Goal: Transaction & Acquisition: Purchase product/service

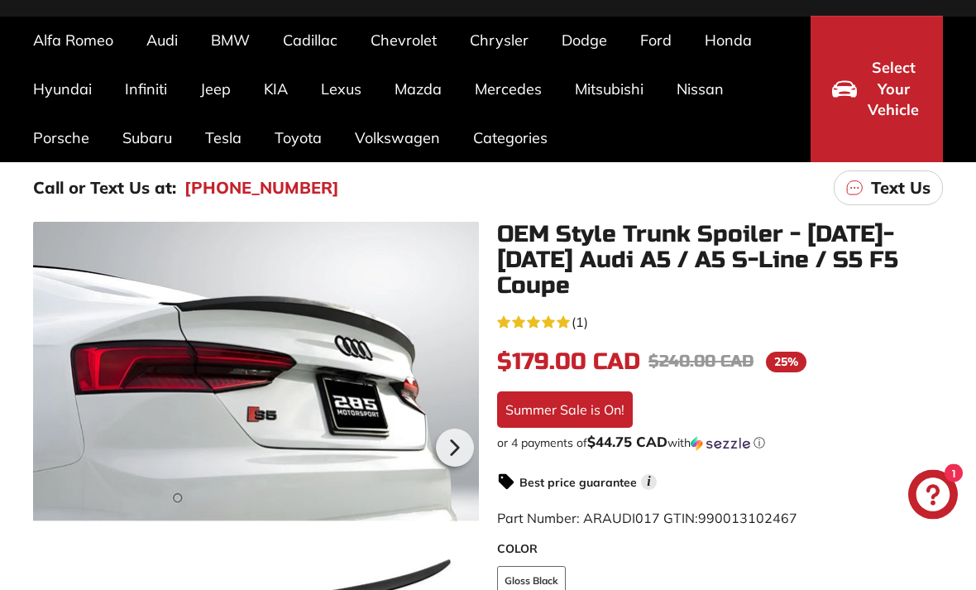
scroll to position [129, 0]
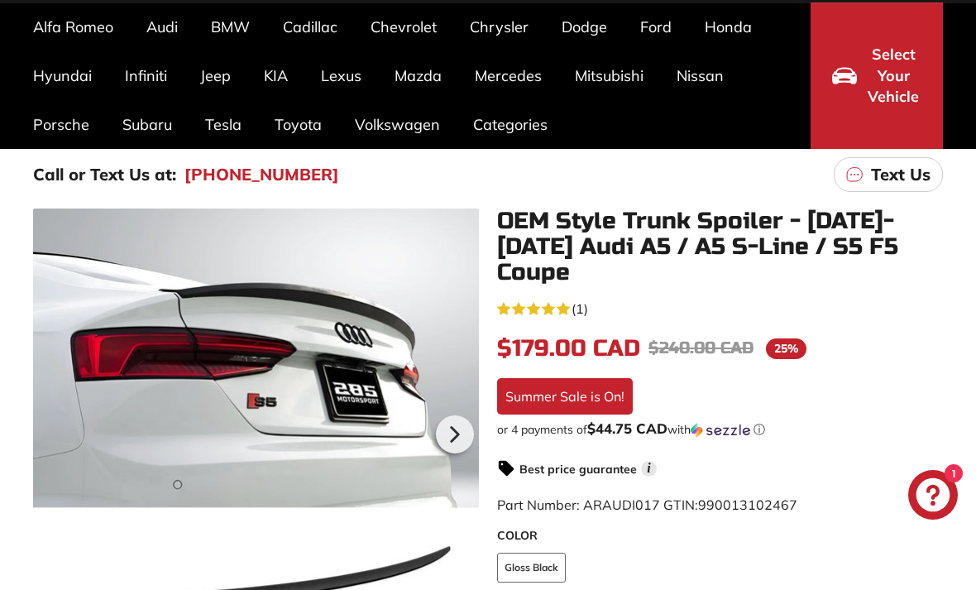
click at [192, 324] on div at bounding box center [256, 431] width 446 height 446
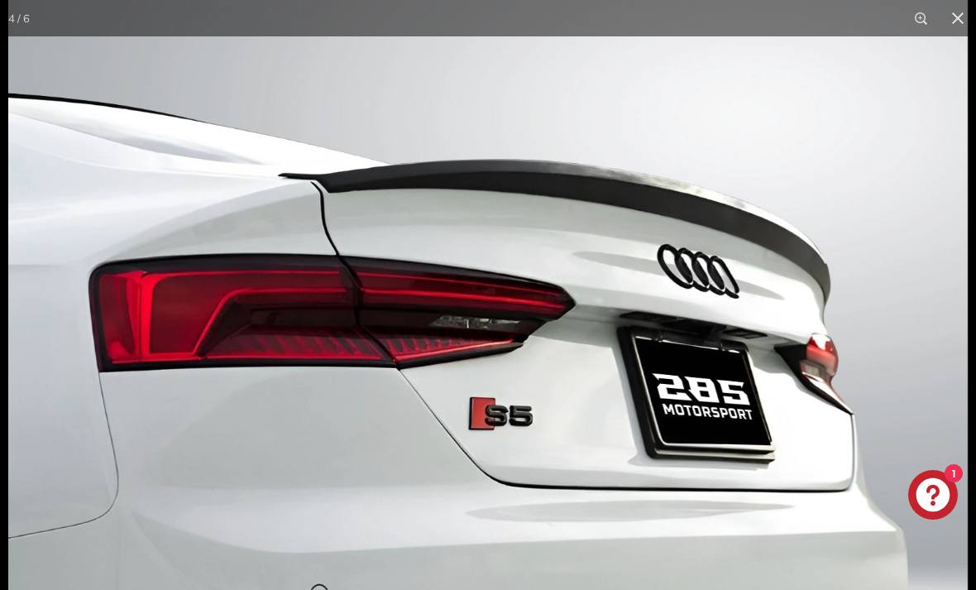
click at [952, 21] on button at bounding box center [958, 18] width 36 height 36
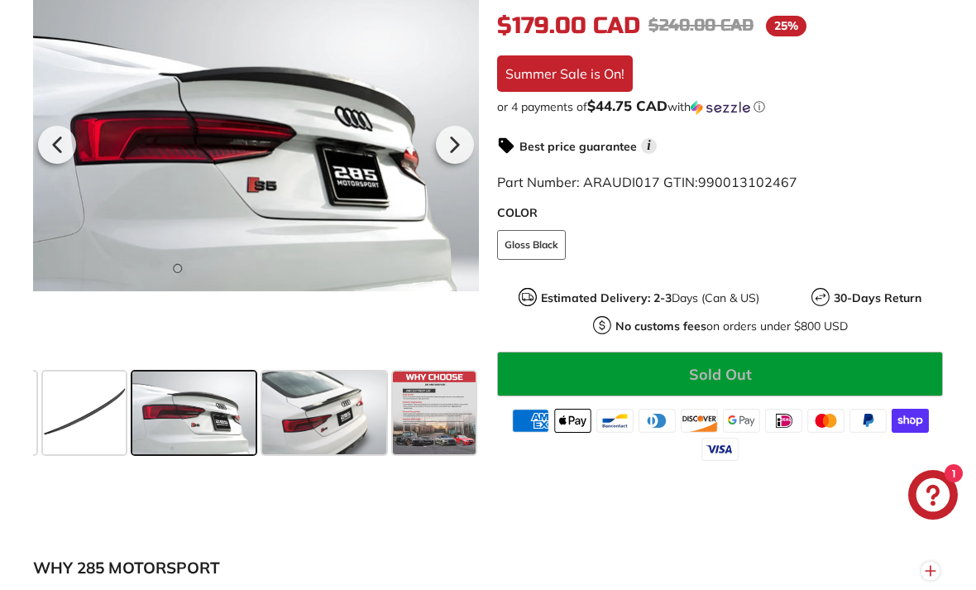
scroll to position [0, 170]
click at [299, 390] on span at bounding box center [324, 412] width 124 height 83
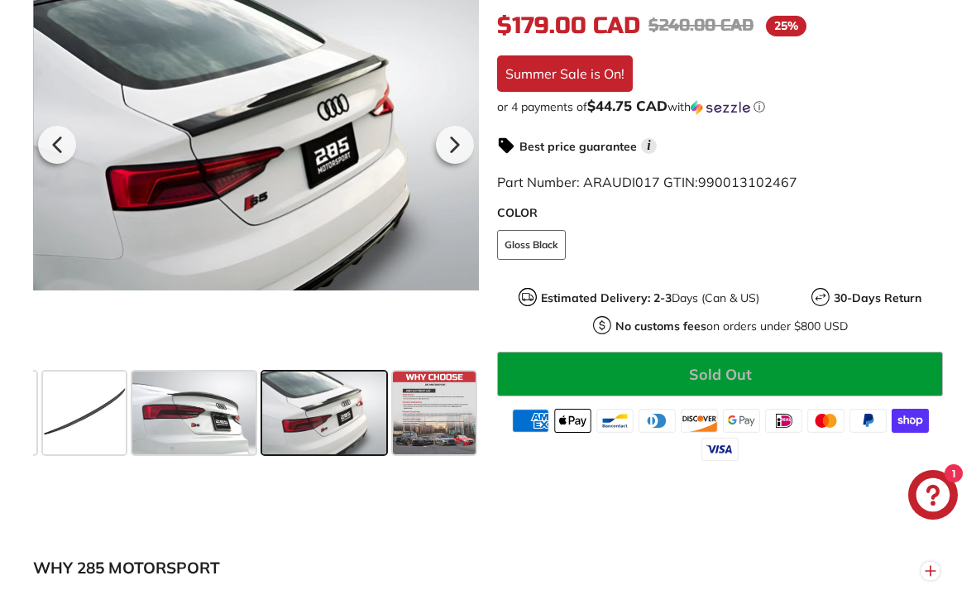
click at [113, 194] on div at bounding box center [256, 142] width 446 height 446
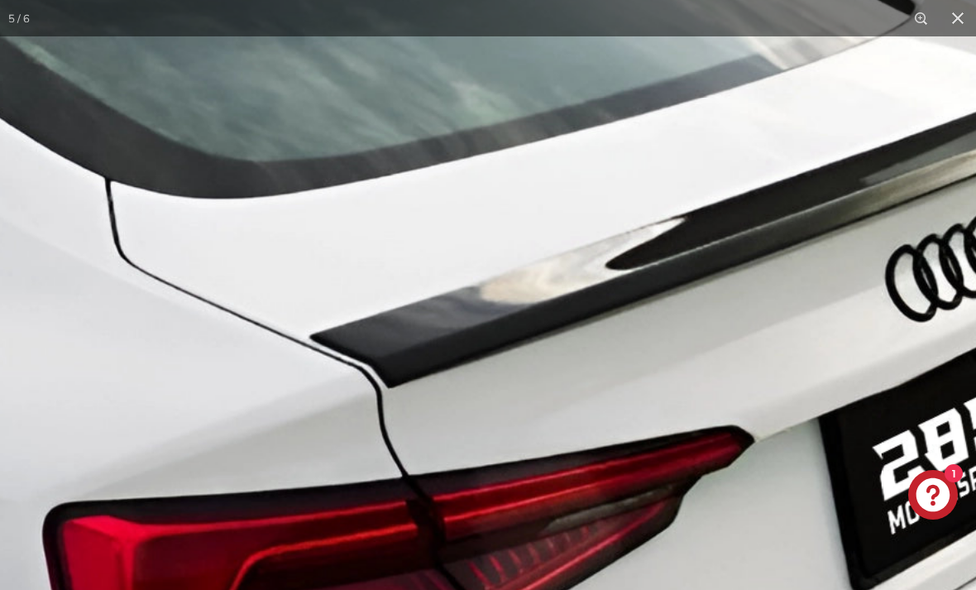
click at [300, 251] on img at bounding box center [642, 407] width 1774 height 1184
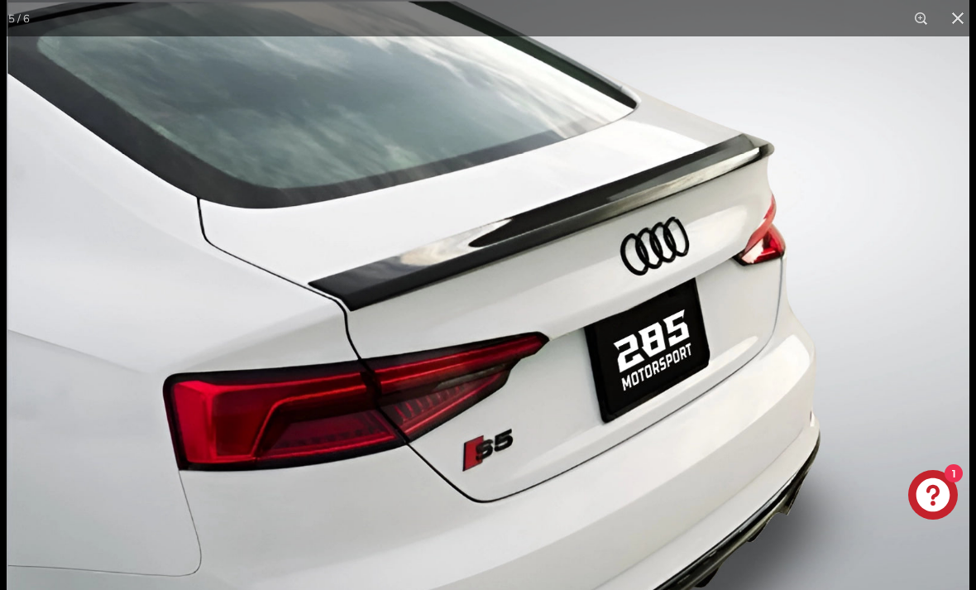
click at [951, 17] on button at bounding box center [958, 18] width 36 height 36
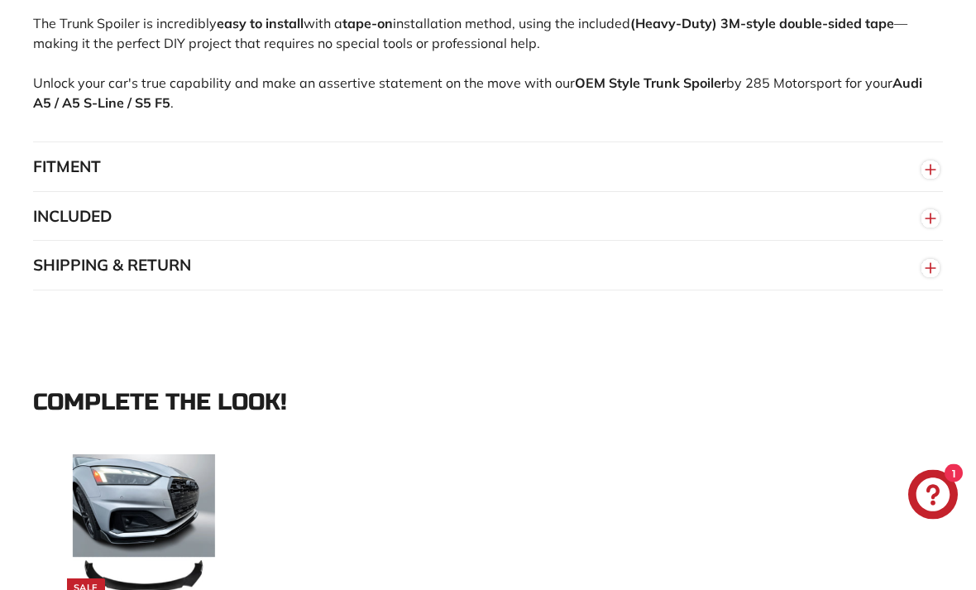
scroll to position [1200, 0]
click at [46, 241] on button "SHIPPING & RETURN" at bounding box center [488, 266] width 910 height 50
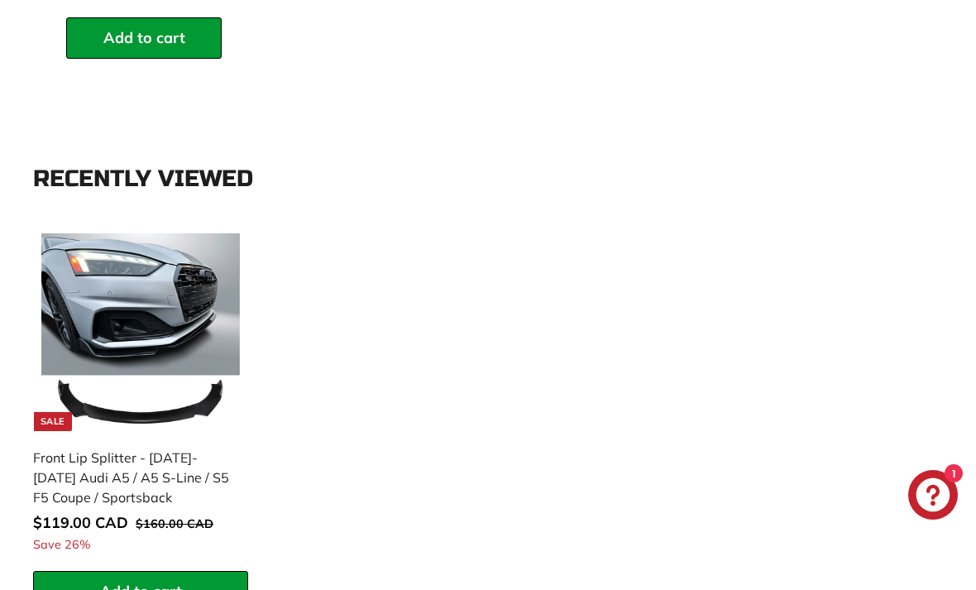
scroll to position [2128, 0]
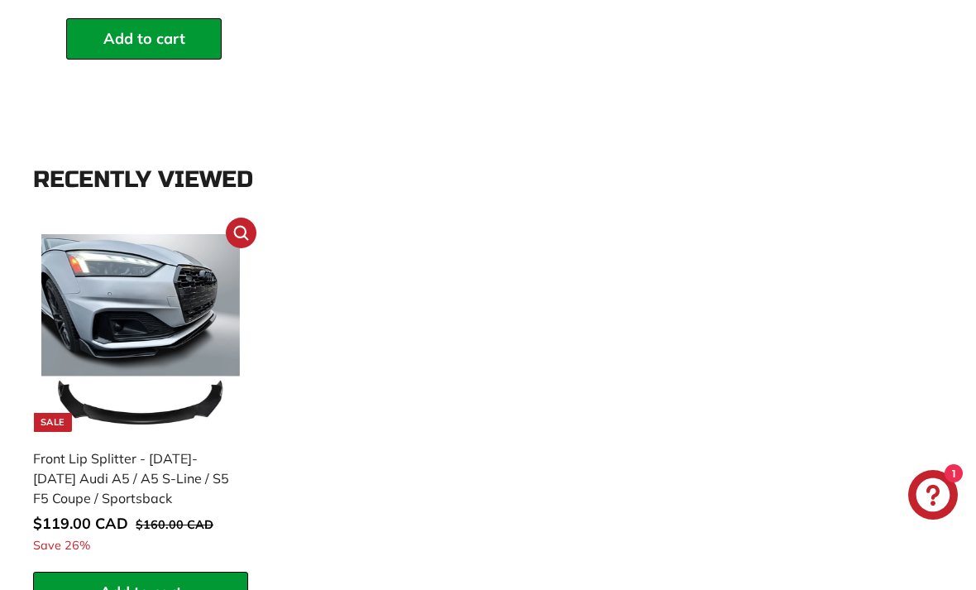
click at [79, 235] on img at bounding box center [140, 333] width 198 height 198
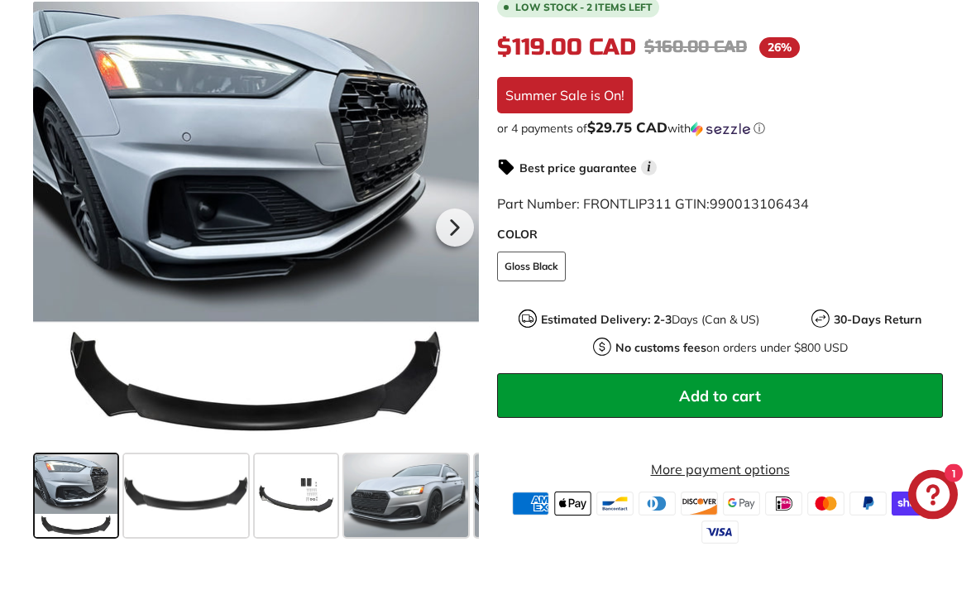
scroll to position [431, 0]
click at [429, 412] on div at bounding box center [256, 225] width 446 height 446
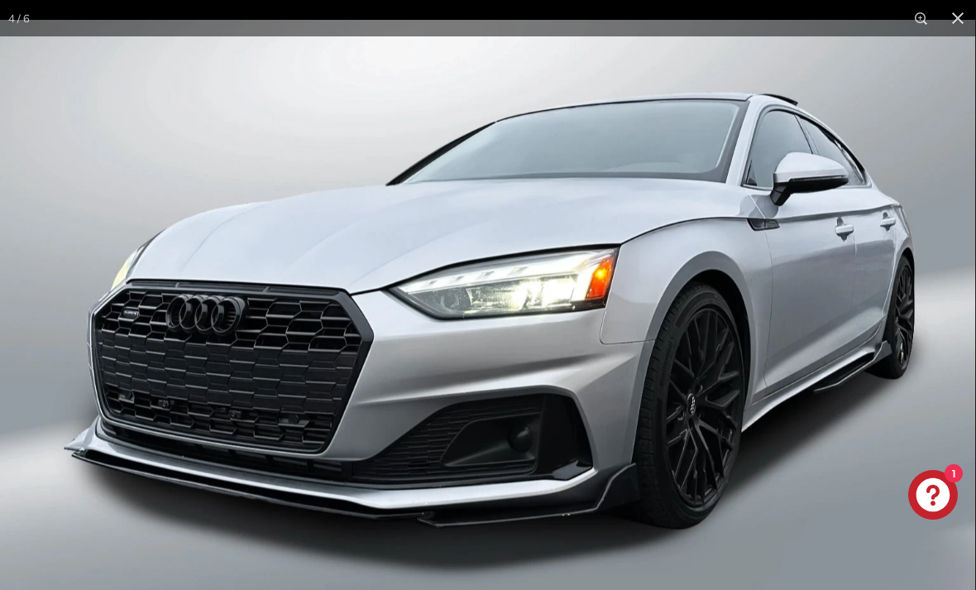
scroll to position [0, 150]
click at [953, 26] on button at bounding box center [958, 18] width 36 height 36
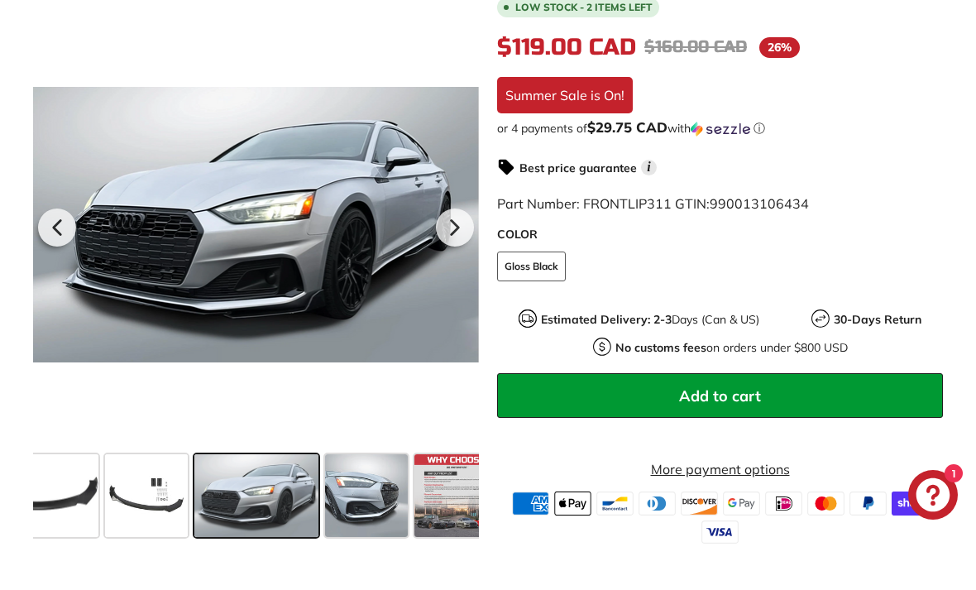
click at [115, 271] on div at bounding box center [256, 225] width 446 height 446
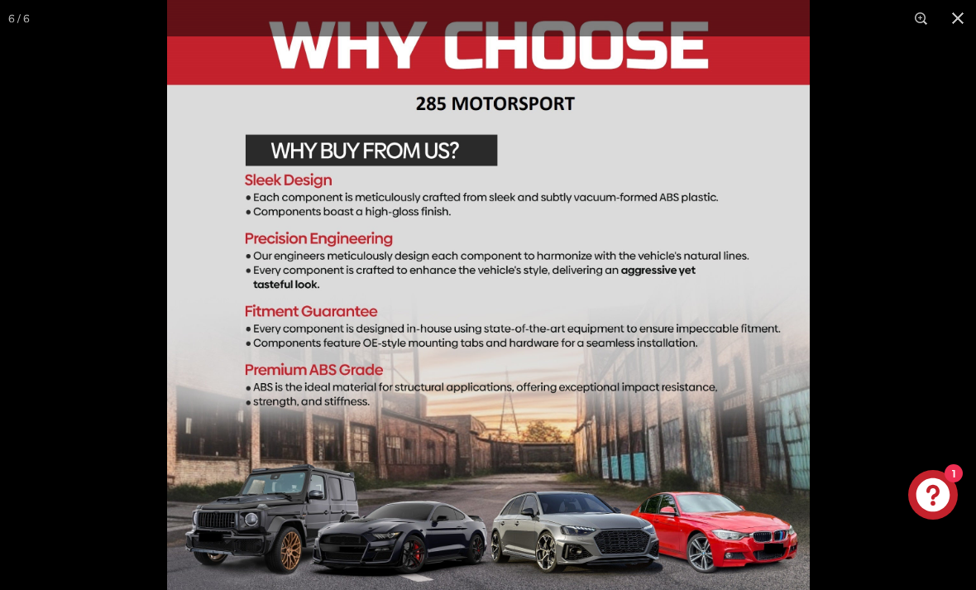
click at [955, 23] on button at bounding box center [958, 18] width 36 height 36
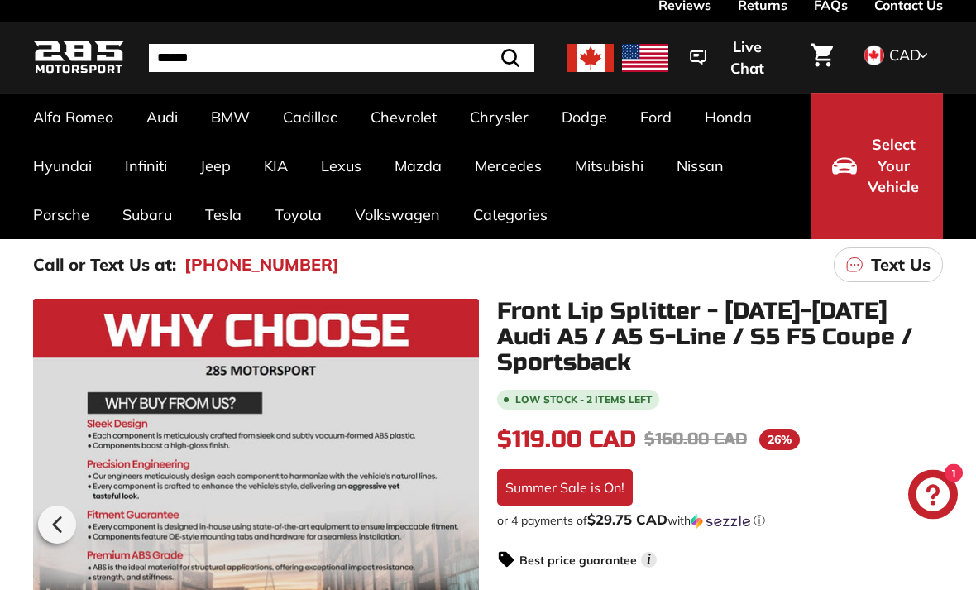
scroll to position [0, 0]
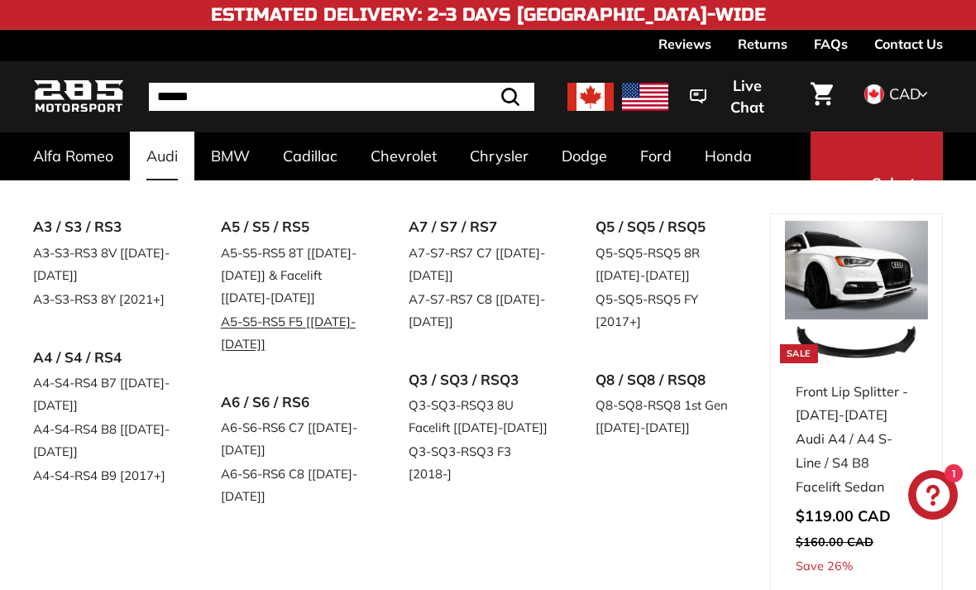
click at [236, 331] on link "A5-S5-RS5 F5 [[DATE]-[DATE]]" at bounding box center [291, 332] width 141 height 46
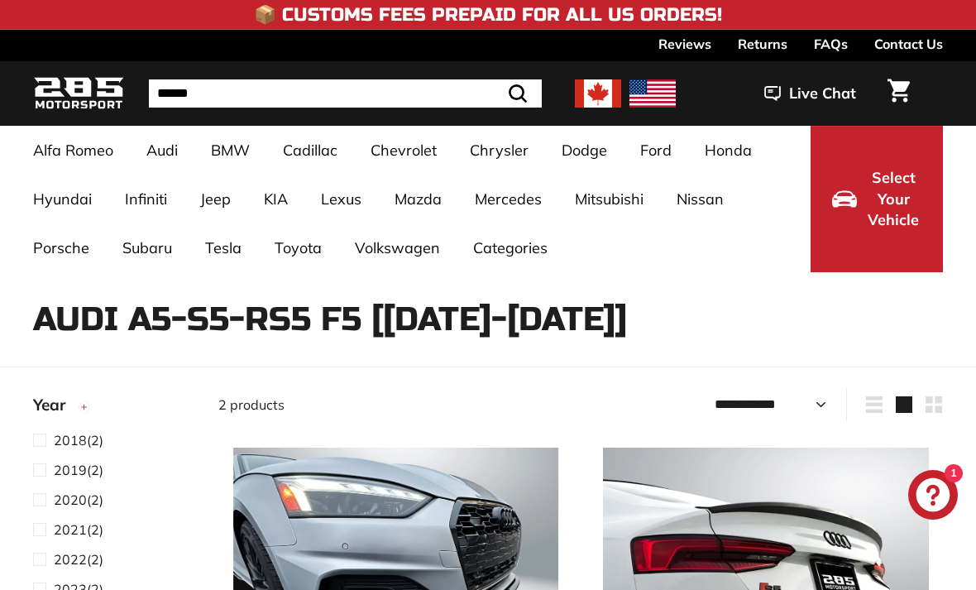
select select "**********"
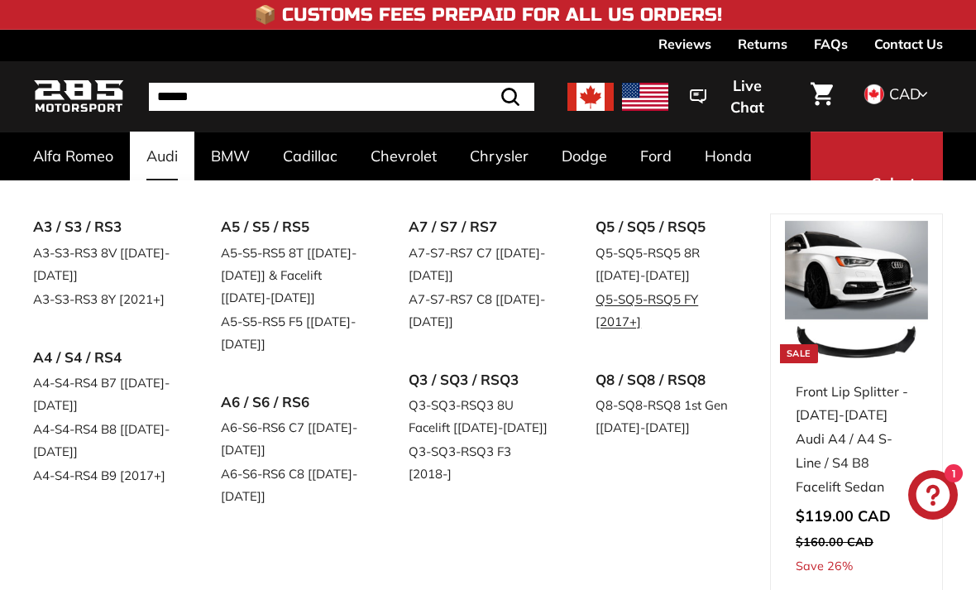
click at [616, 305] on link "Q5-SQ5-RSQ5 FY [2017+]" at bounding box center [666, 310] width 141 height 46
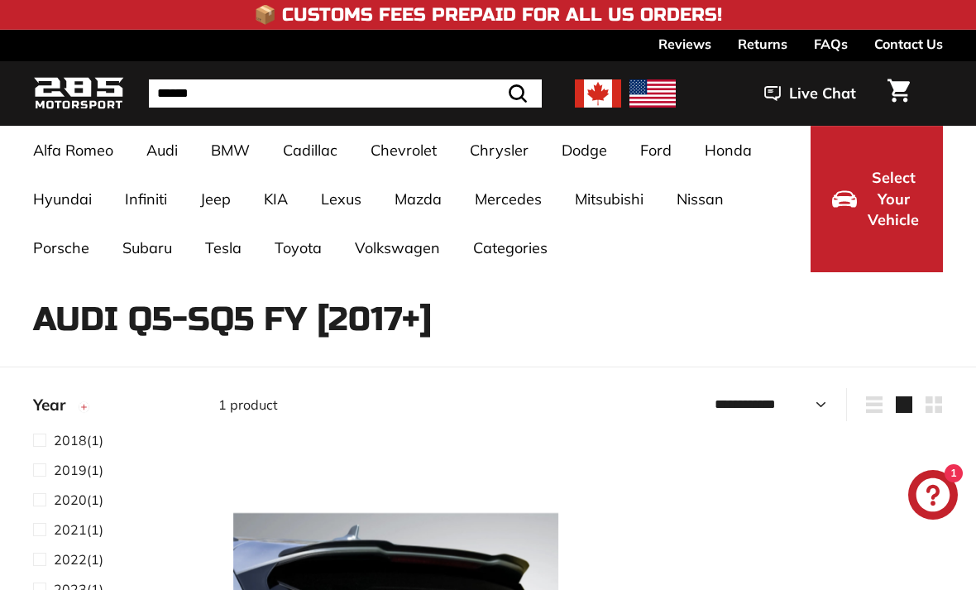
select select "**********"
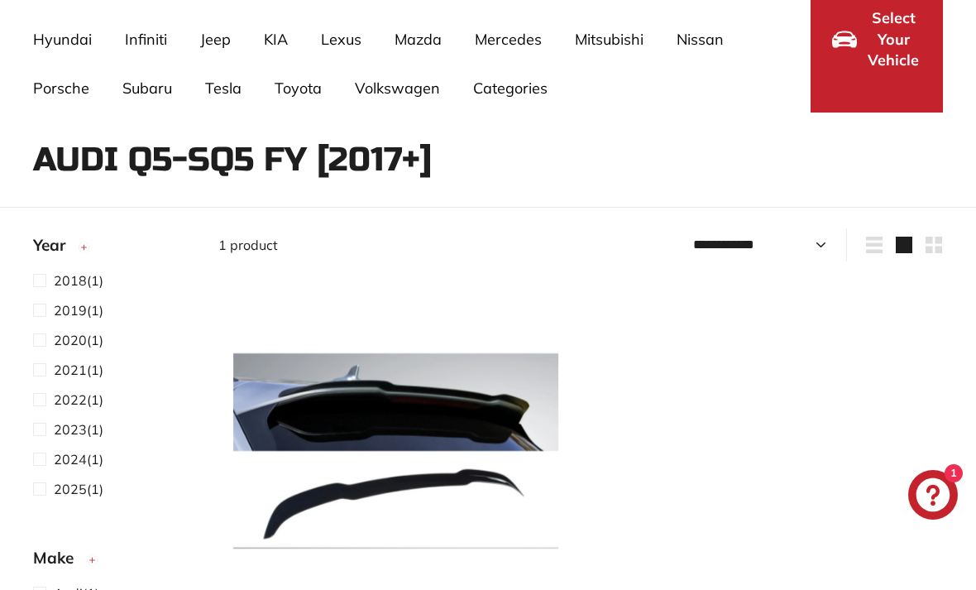
scroll to position [153, 0]
